Goal: Information Seeking & Learning: Find specific page/section

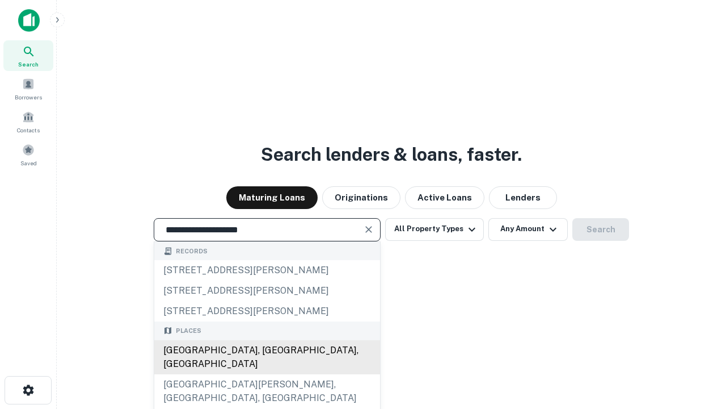
click at [267, 374] on div "Santa Monica, CA, USA" at bounding box center [267, 357] width 226 height 34
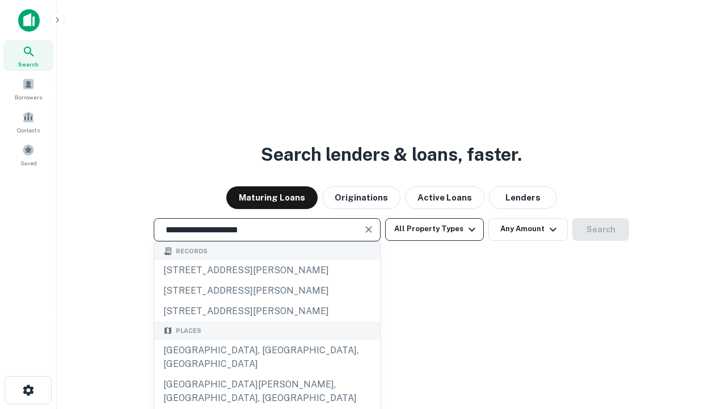
click at [435, 229] on button "All Property Types" at bounding box center [434, 229] width 99 height 23
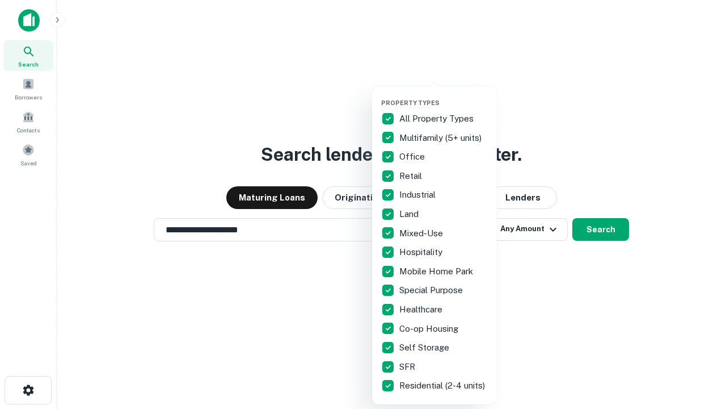
type input "**********"
click at [444, 95] on button "button" at bounding box center [443, 95] width 125 height 1
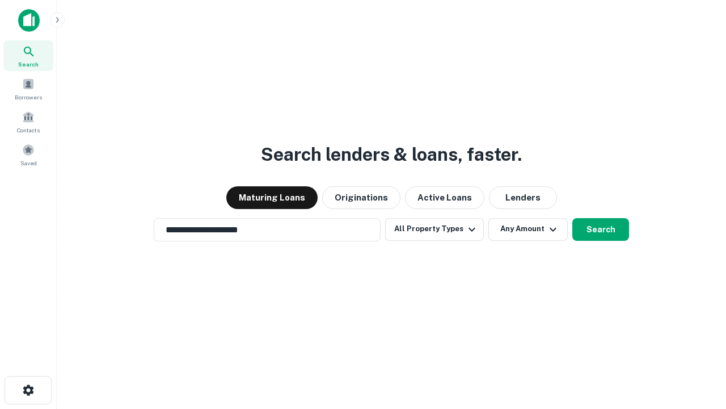
scroll to position [18, 0]
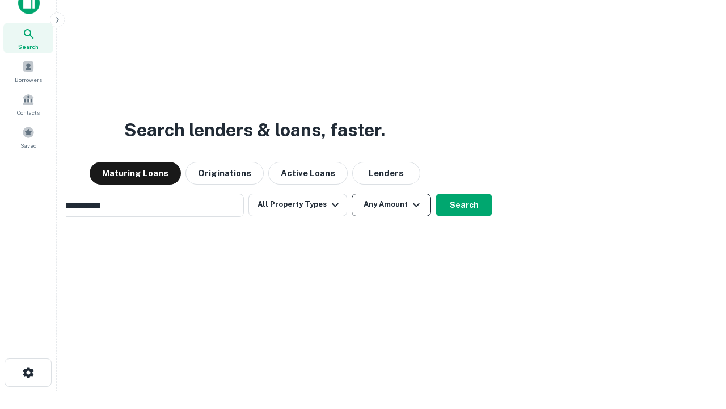
click at [352, 194] on button "Any Amount" at bounding box center [391, 205] width 79 height 23
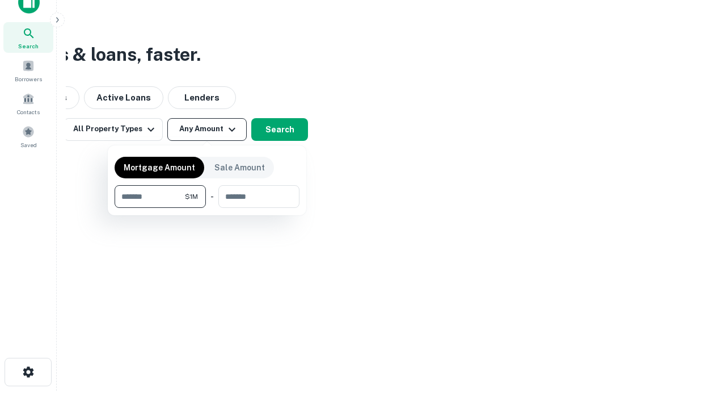
type input "*******"
click at [207, 208] on button "button" at bounding box center [207, 208] width 185 height 1
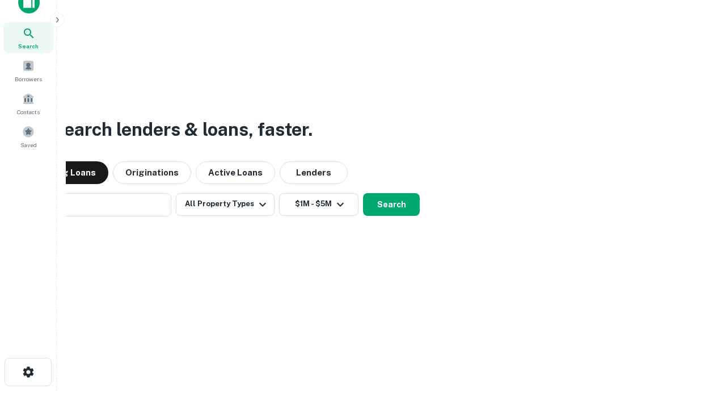
scroll to position [18, 0]
click at [363, 194] on button "Search" at bounding box center [391, 205] width 57 height 23
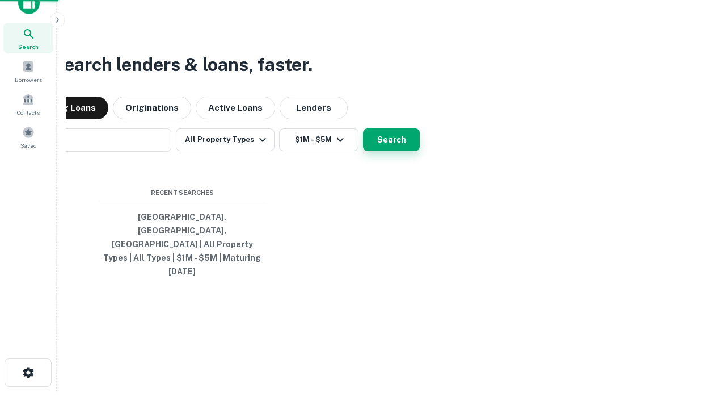
scroll to position [18, 0]
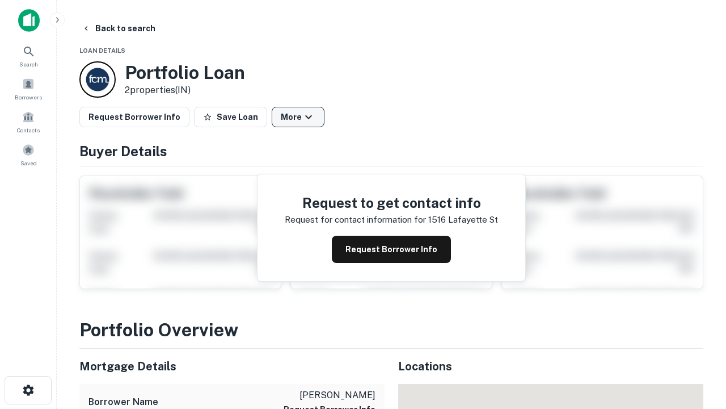
click at [298, 117] on button "More" at bounding box center [298, 117] width 53 height 20
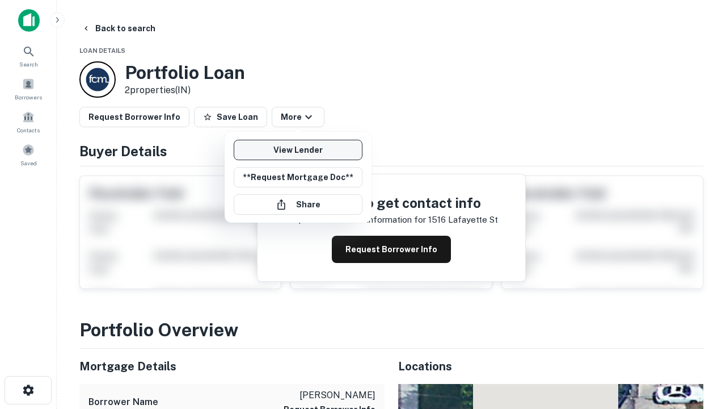
click at [298, 150] on link "View Lender" at bounding box center [298, 150] width 129 height 20
